Goal: Task Accomplishment & Management: Use online tool/utility

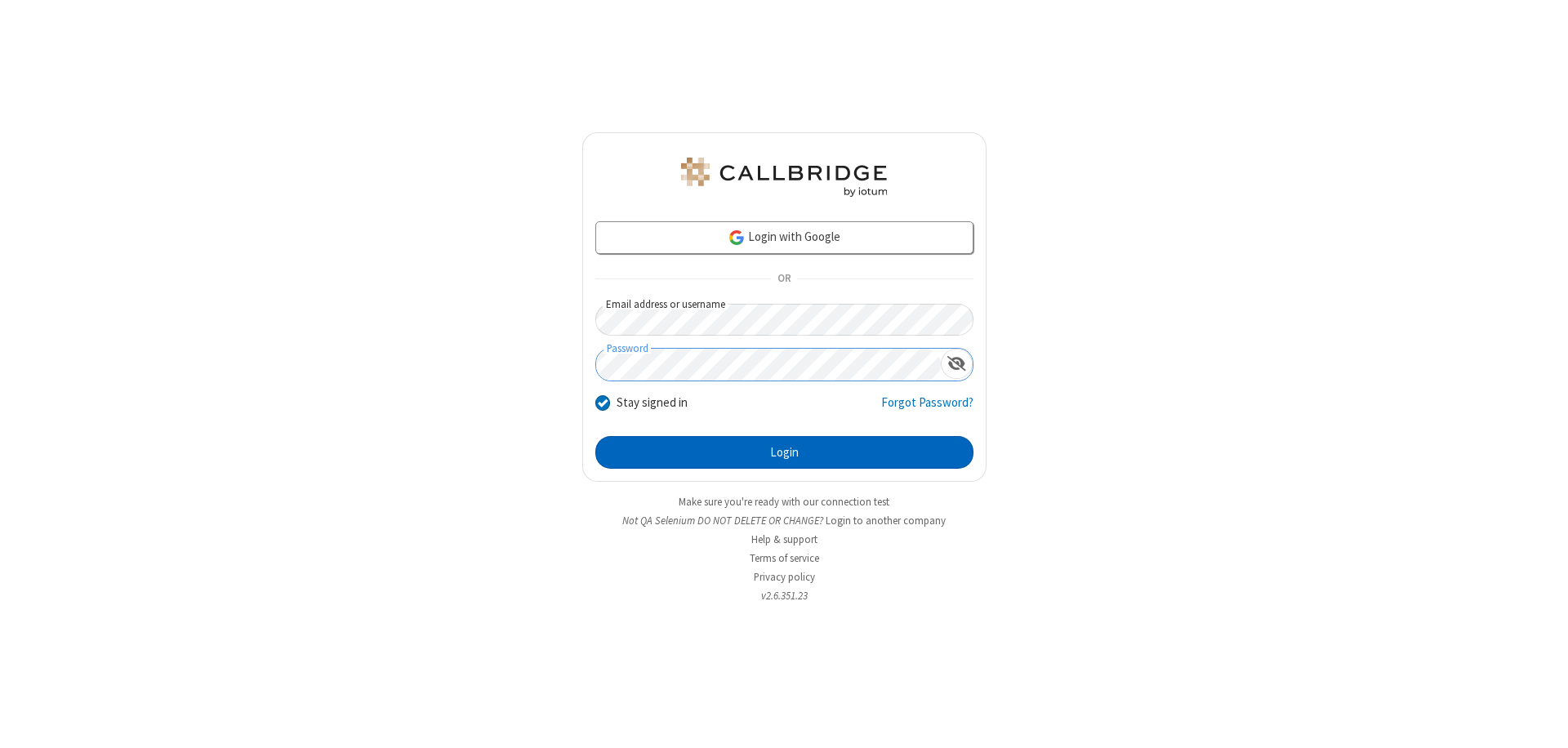
click at [784, 453] on button "Login" at bounding box center [784, 452] width 378 height 32
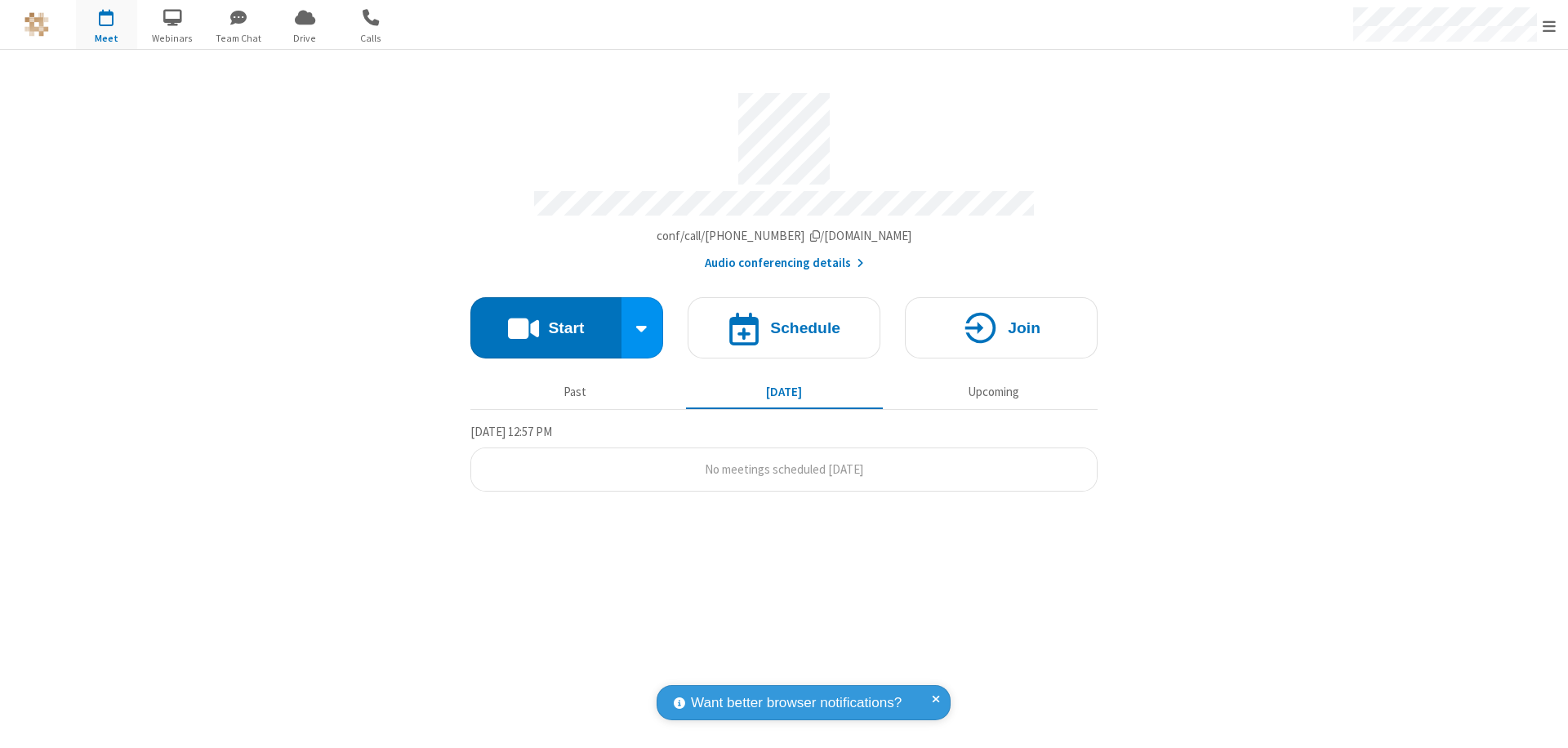
click at [545, 321] on button "Start" at bounding box center [545, 328] width 151 height 61
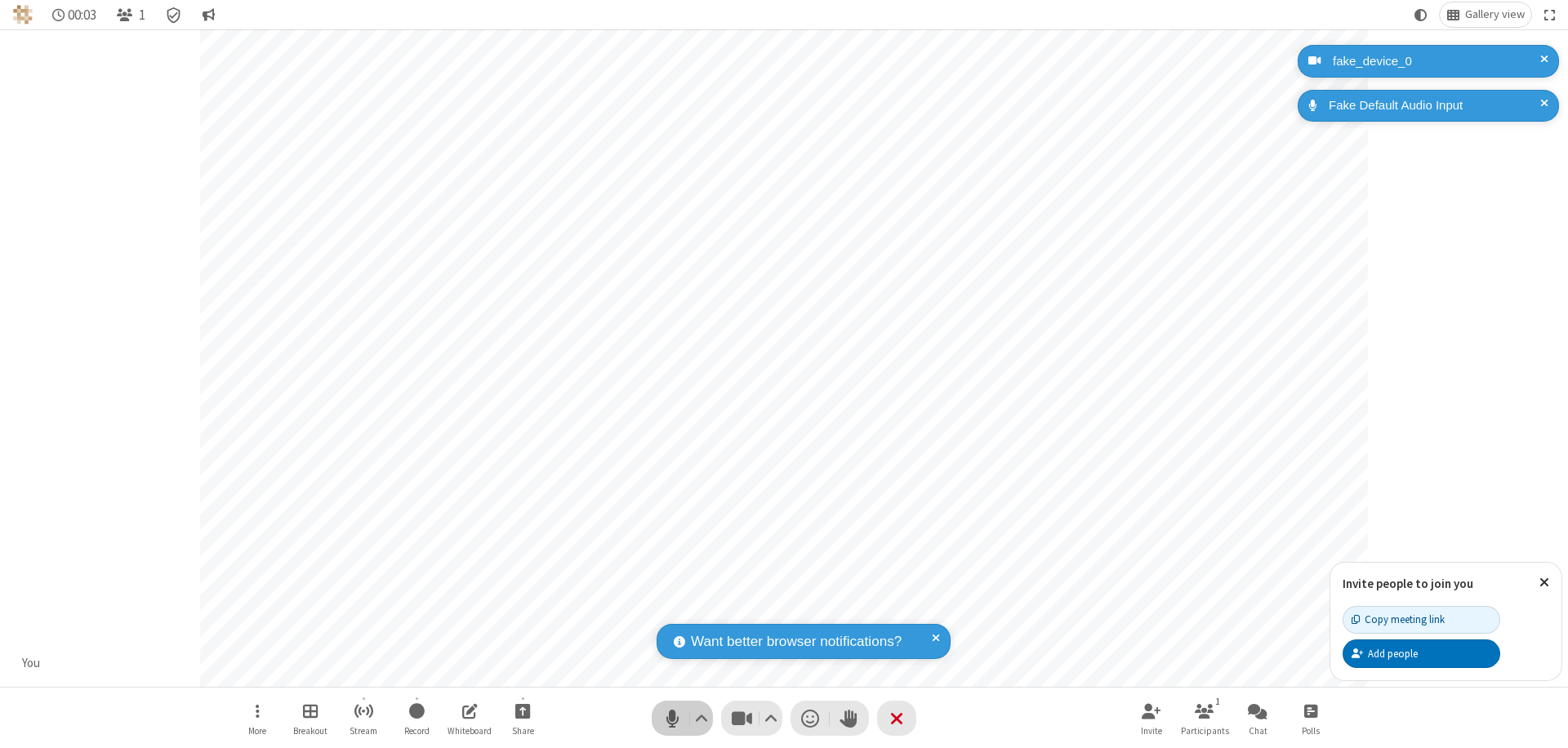
click at [672, 718] on span "Mute (⌘+Shift+A)" at bounding box center [672, 718] width 25 height 24
click at [672, 718] on span "Unmute (⌘+Shift+A)" at bounding box center [672, 718] width 25 height 24
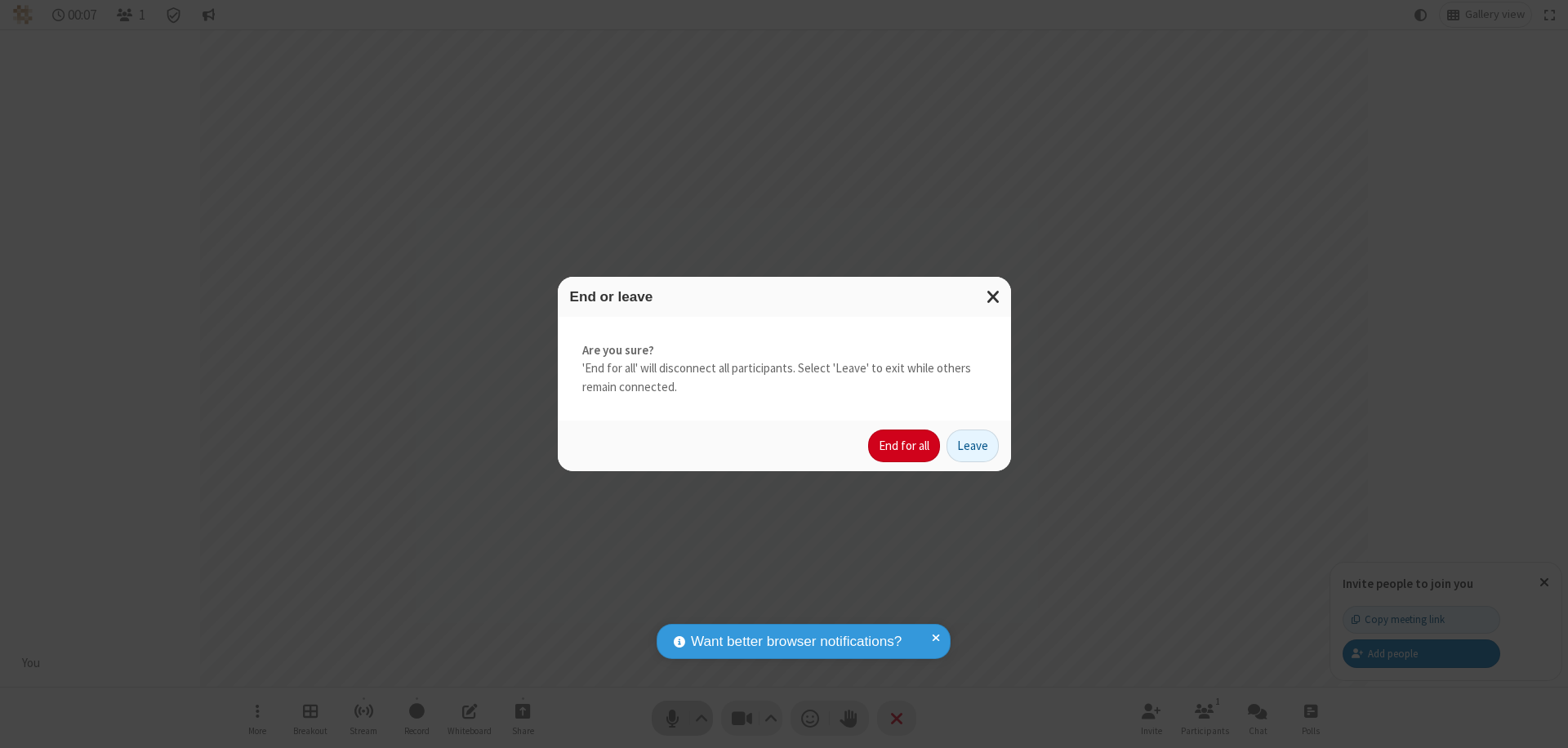
click at [905, 446] on button "End for all" at bounding box center [904, 446] width 72 height 32
